Goal: Transaction & Acquisition: Download file/media

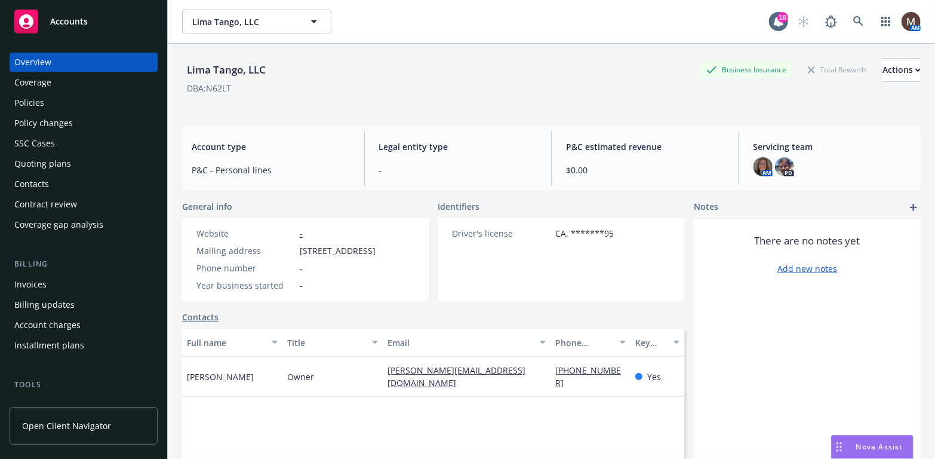
scroll to position [60, 0]
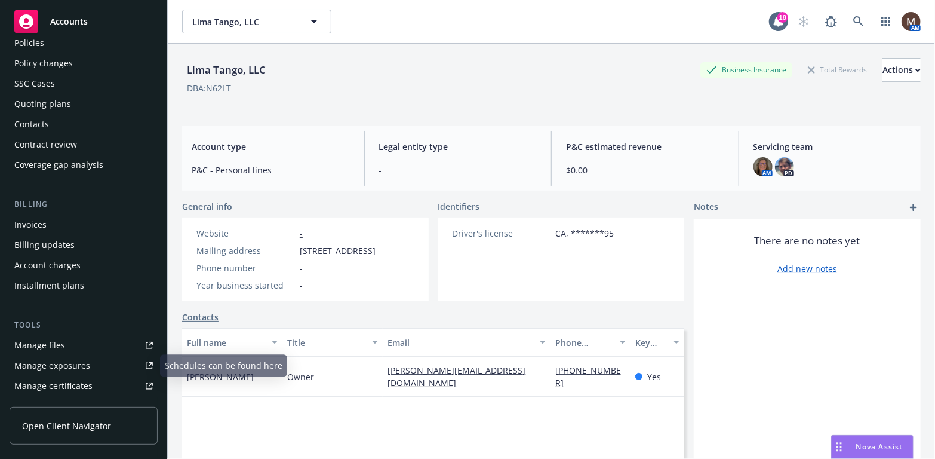
click at [56, 341] on div "Manage files" at bounding box center [39, 345] width 51 height 19
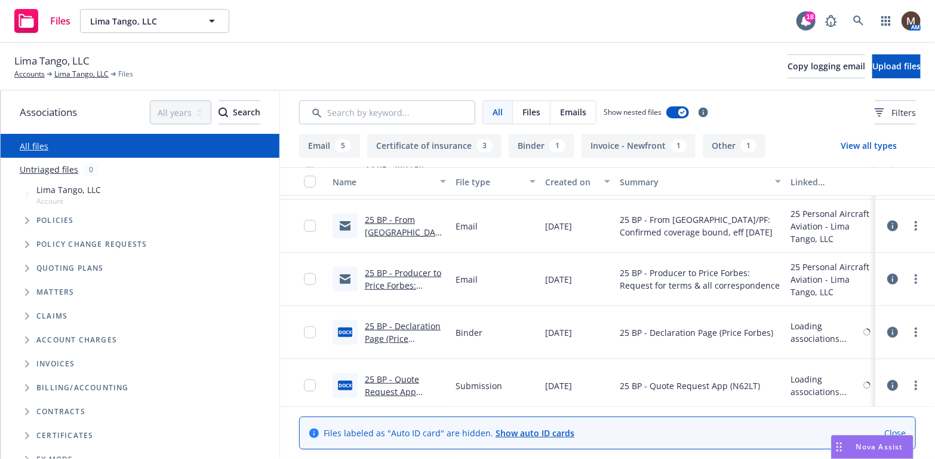
scroll to position [422, 0]
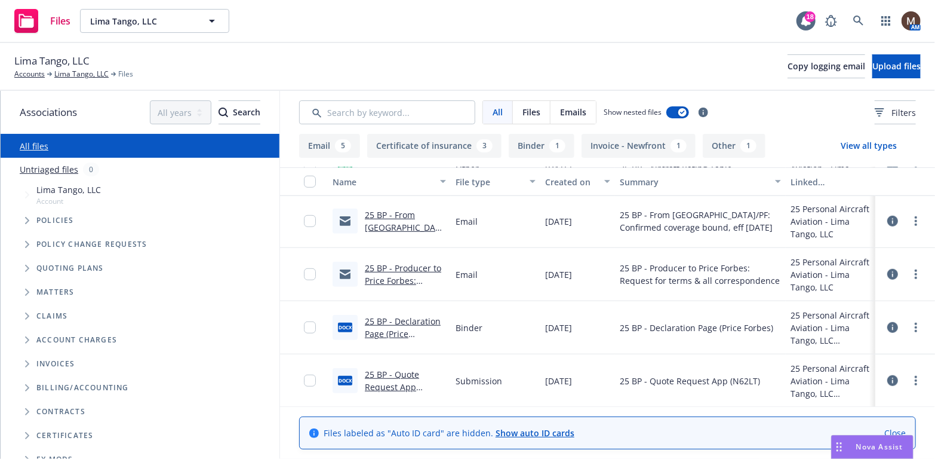
click at [398, 373] on link "25 BP - Quote Request App (N62LT).docx" at bounding box center [392, 386] width 54 height 36
click at [915, 379] on circle "more" at bounding box center [916, 380] width 2 height 2
click at [844, 311] on link "Download" at bounding box center [863, 316] width 119 height 24
click at [276, 53] on div "Lima Tango, LLC Accounts Lima Tango, LLC Files Copy logging email Upload files" at bounding box center [467, 66] width 906 height 26
